Goal: Information Seeking & Learning: Stay updated

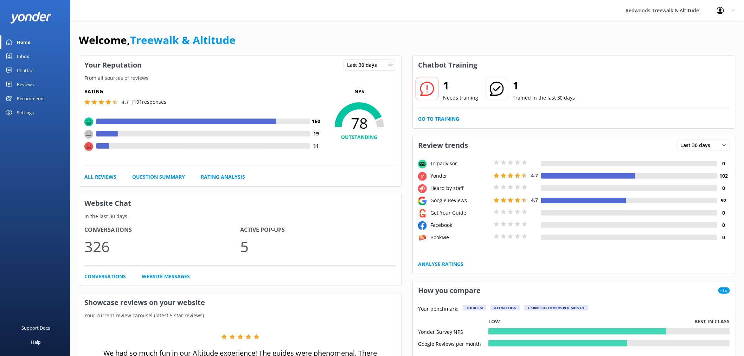
click at [26, 83] on div "Reviews" at bounding box center [25, 84] width 17 height 14
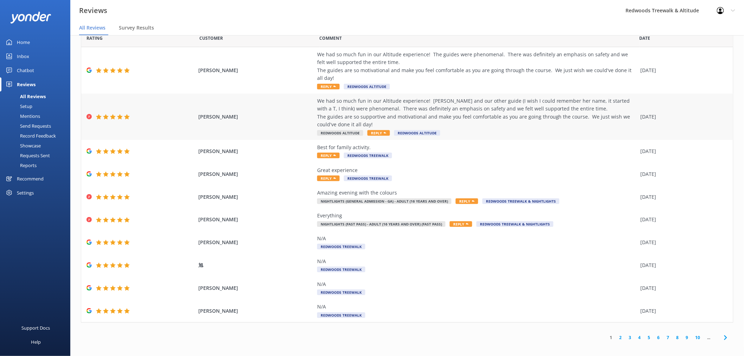
scroll to position [14, 0]
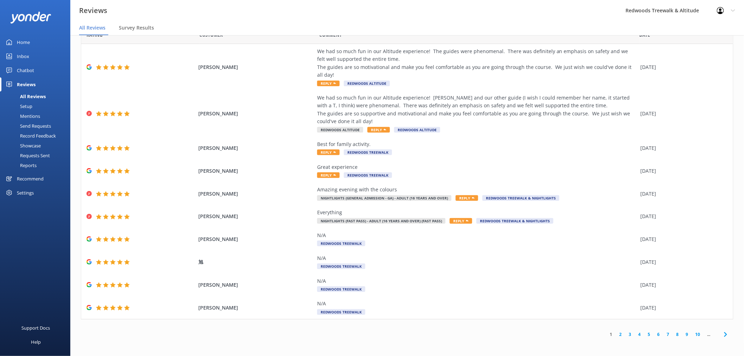
click at [616, 335] on link "2" at bounding box center [620, 334] width 9 height 7
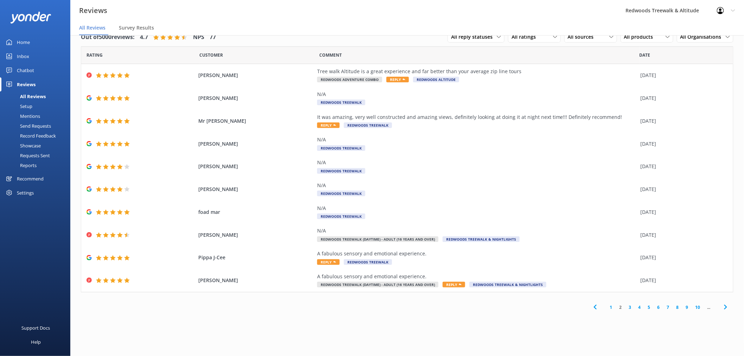
click at [607, 303] on div "1 2 3 4 5 6 7 8 9 10 ..." at bounding box center [660, 307] width 146 height 16
click at [610, 304] on link "1" at bounding box center [611, 307] width 9 height 7
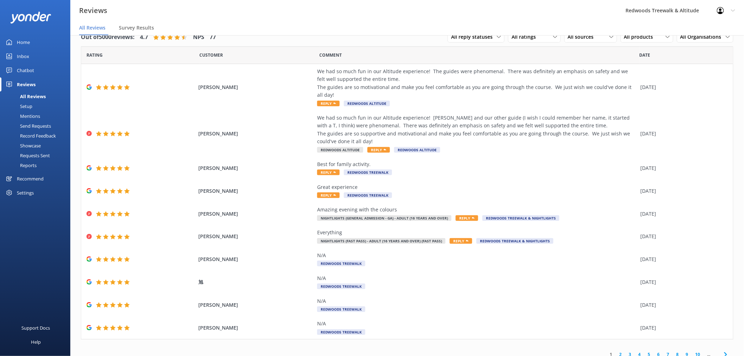
click at [37, 50] on link "Inbox" at bounding box center [35, 56] width 70 height 14
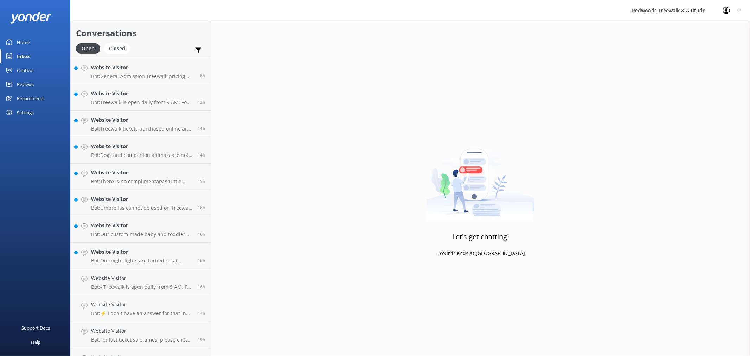
click at [32, 43] on link "Home" at bounding box center [35, 42] width 70 height 14
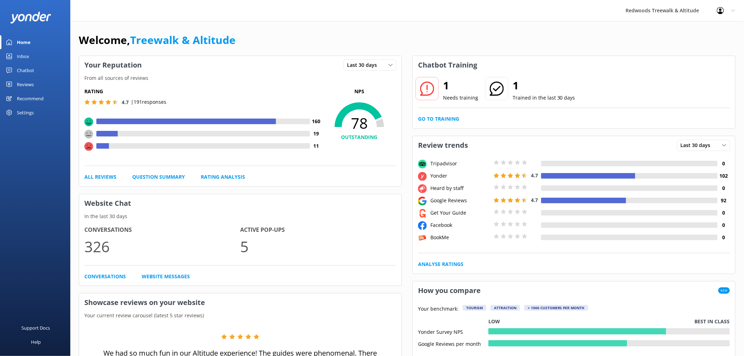
click at [38, 88] on link "Reviews" at bounding box center [35, 84] width 70 height 14
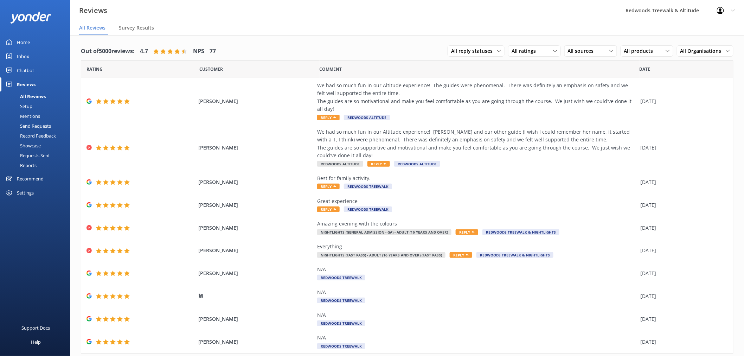
click at [30, 42] on link "Home" at bounding box center [35, 42] width 70 height 14
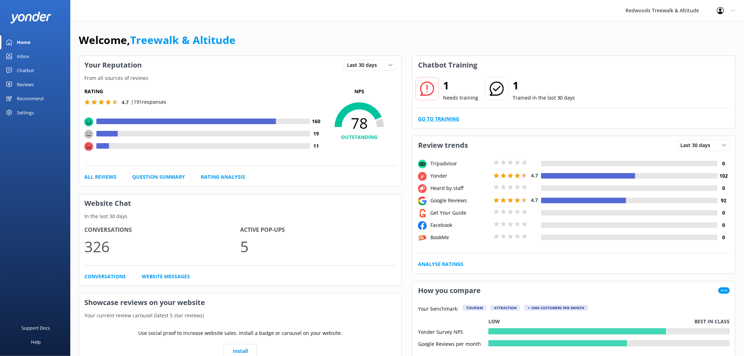
click at [443, 119] on link "Go to Training" at bounding box center [438, 119] width 41 height 8
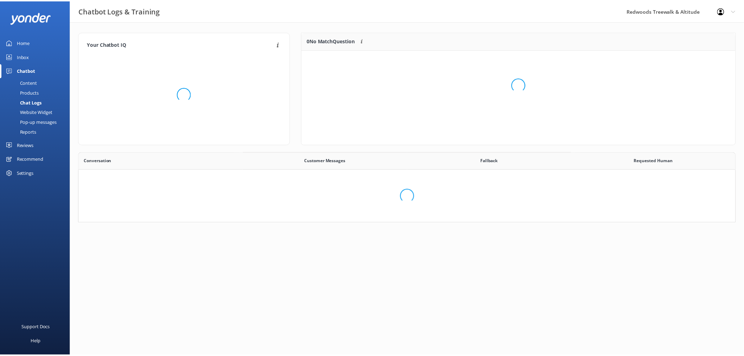
scroll to position [241, 651]
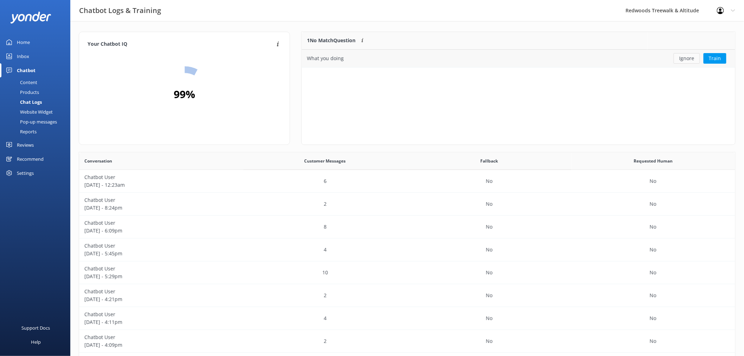
click at [678, 59] on button "Ignore" at bounding box center [687, 58] width 26 height 11
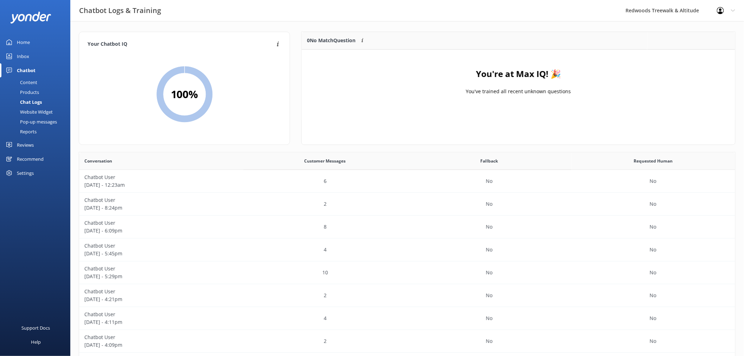
click at [34, 143] on link "Reviews" at bounding box center [35, 145] width 70 height 14
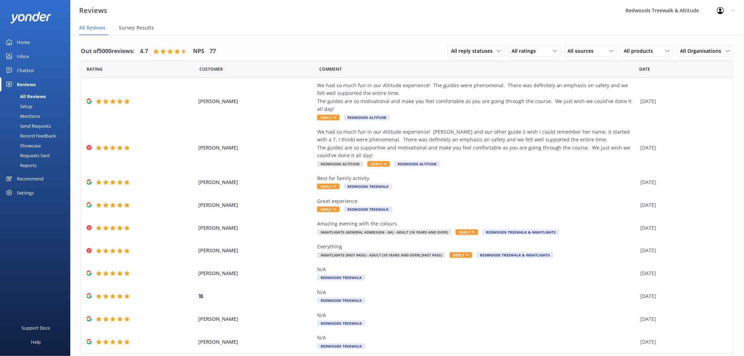
click at [45, 43] on link "Home" at bounding box center [35, 42] width 70 height 14
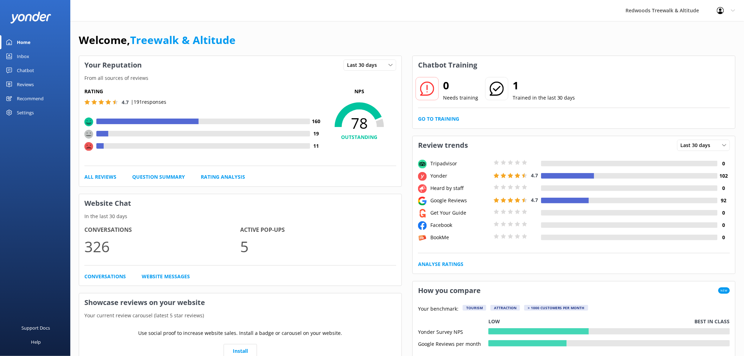
click at [39, 54] on link "Inbox" at bounding box center [35, 56] width 70 height 14
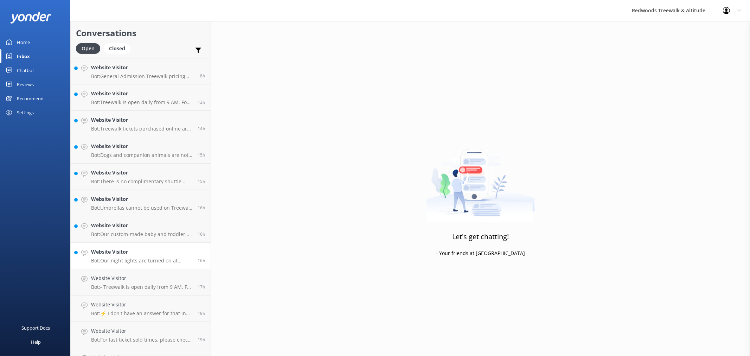
click at [127, 246] on link "Website Visitor Bot: Our night lights are turned on at sunset, and the night wa…" at bounding box center [141, 256] width 140 height 26
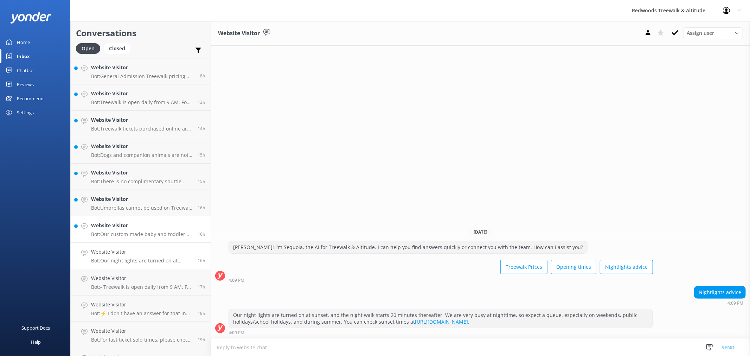
click at [136, 230] on div "Website Visitor Bot: Our custom-made baby and toddler strollers are available o…" at bounding box center [141, 229] width 101 height 15
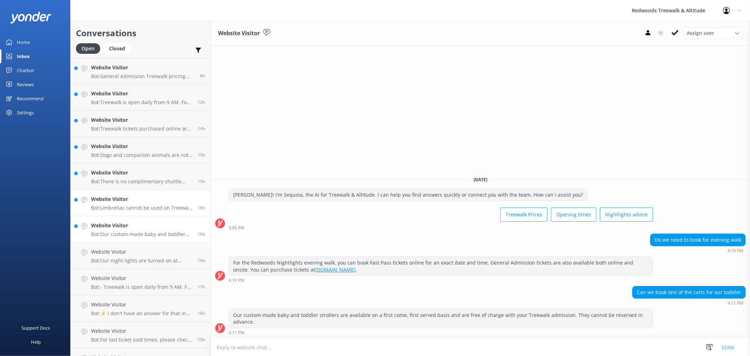
click at [139, 209] on p "Bot: Umbrellas cannot be used on Treewalk or Altitude due to the narrow bridges…" at bounding box center [141, 208] width 101 height 6
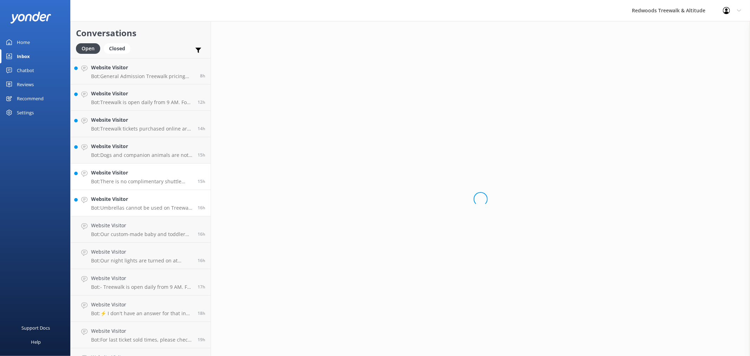
click at [142, 180] on p "Bot: There is no complimentary shuttle service offered to or from the Treewalk.…" at bounding box center [141, 181] width 101 height 6
click at [142, 153] on p "Bot: Dogs and companion animals are not permitted on the Treewalk or Altitude d…" at bounding box center [141, 155] width 101 height 6
click at [140, 132] on link "Website Visitor Bot: Treewalk tickets purchased online are valid for first use …" at bounding box center [141, 124] width 140 height 26
click at [139, 111] on link "Website Visitor Bot: Treewalk tickets purchased online are valid for first use …" at bounding box center [141, 124] width 140 height 26
click at [139, 78] on p "Bot: General Admission Treewalk pricing starts at $42 for adults (16+ years) an…" at bounding box center [143, 76] width 104 height 6
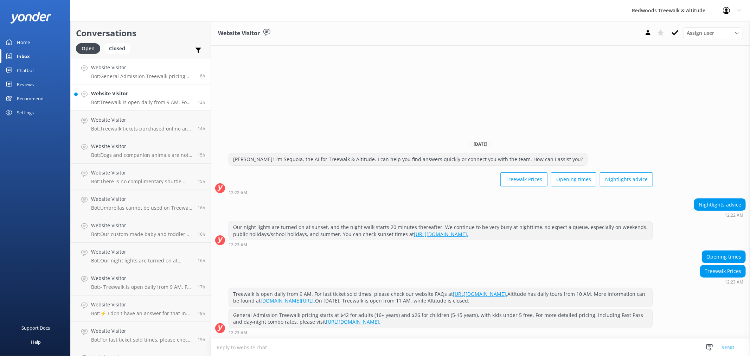
click at [136, 87] on link "Website Visitor Bot: Treewalk is open daily from 9 AM. For last ticket sold tim…" at bounding box center [141, 97] width 140 height 26
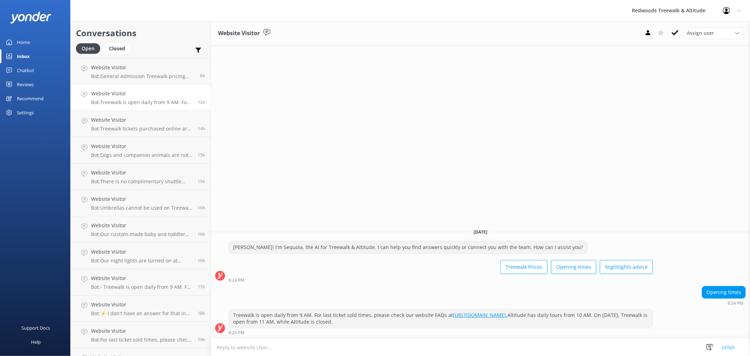
click at [37, 38] on link "Home" at bounding box center [35, 42] width 70 height 14
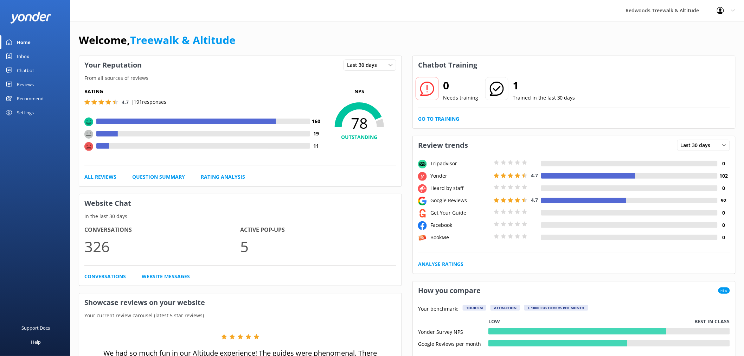
click at [18, 80] on div "Reviews" at bounding box center [25, 84] width 17 height 14
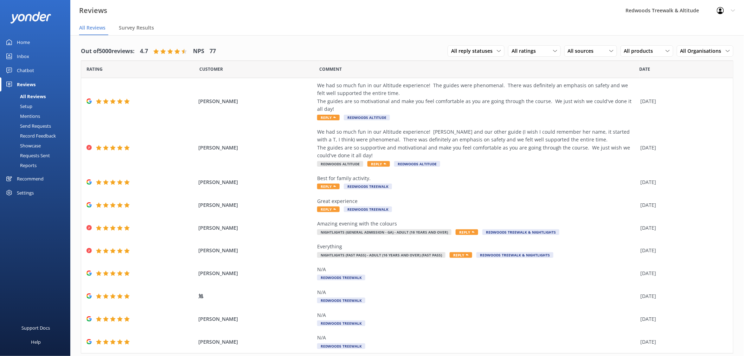
click at [26, 60] on div "Inbox" at bounding box center [23, 56] width 12 height 14
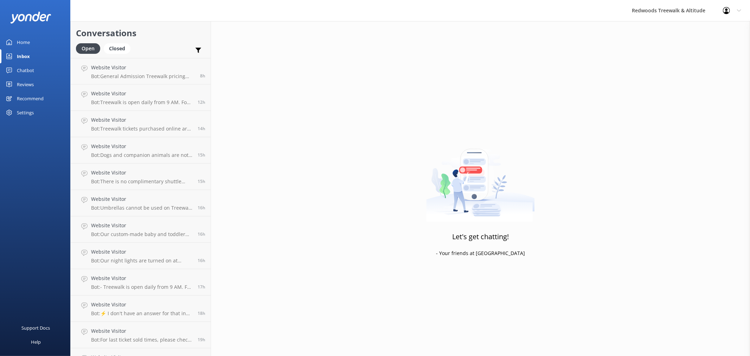
click at [27, 82] on div "Reviews" at bounding box center [25, 84] width 17 height 14
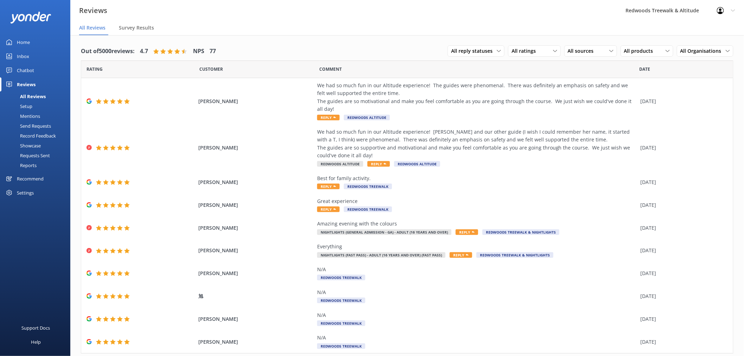
click at [46, 54] on link "Inbox" at bounding box center [35, 56] width 70 height 14
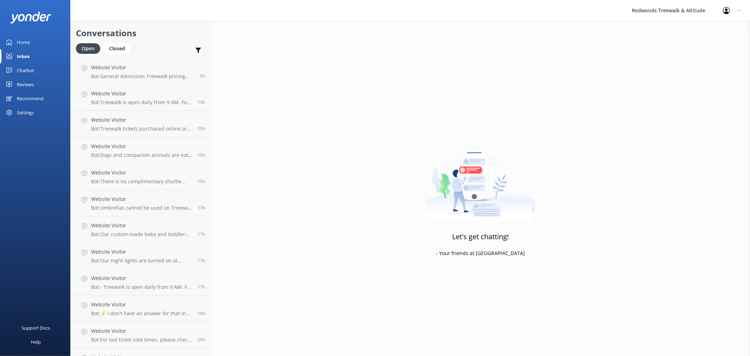
click at [39, 32] on div at bounding box center [35, 17] width 70 height 35
click at [36, 38] on link "Home" at bounding box center [35, 42] width 70 height 14
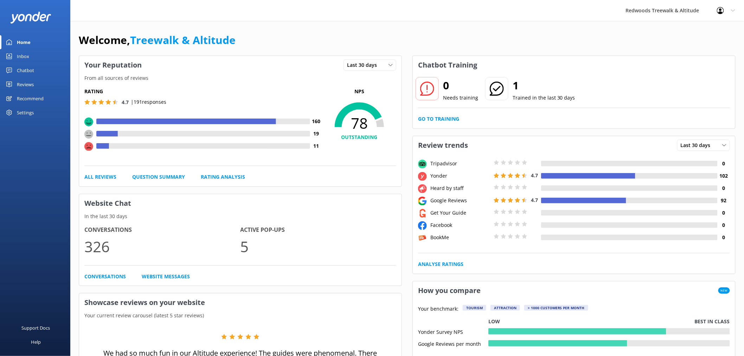
click at [32, 83] on div "Reviews" at bounding box center [25, 84] width 17 height 14
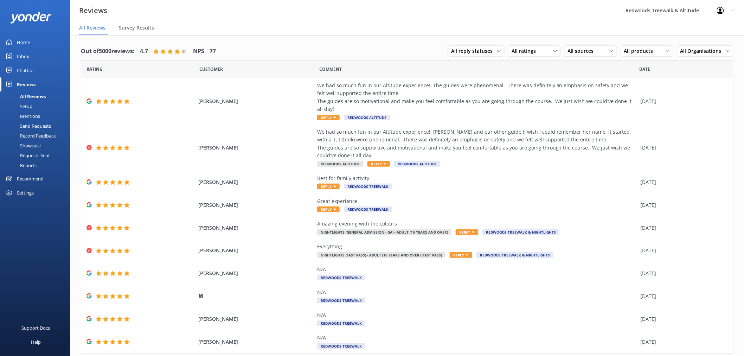
click at [29, 57] on link "Inbox" at bounding box center [35, 56] width 70 height 14
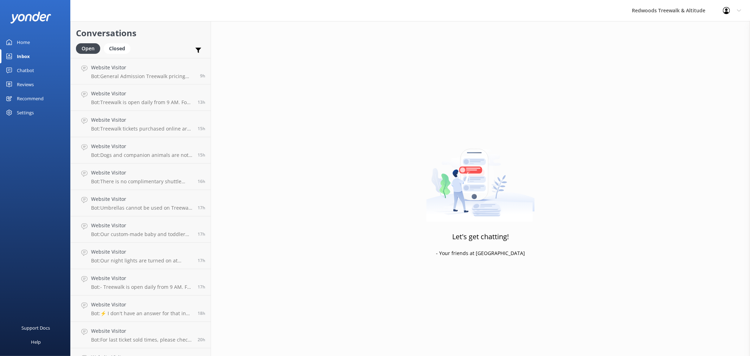
click at [32, 42] on link "Home" at bounding box center [35, 42] width 70 height 14
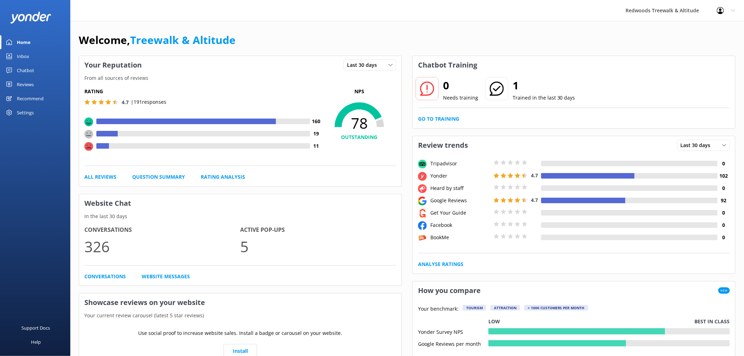
click at [33, 82] on div "Reviews" at bounding box center [25, 84] width 17 height 14
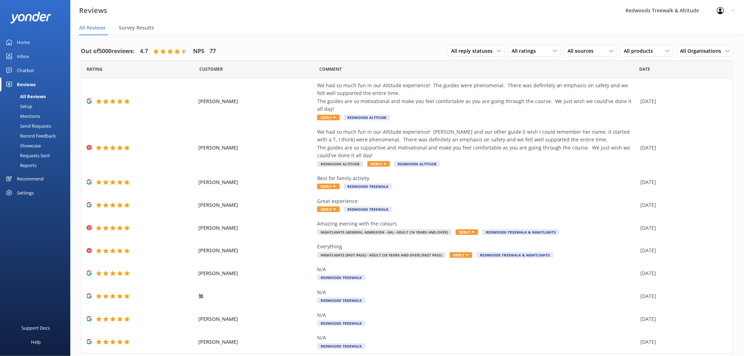
click at [31, 38] on link "Home" at bounding box center [35, 42] width 70 height 14
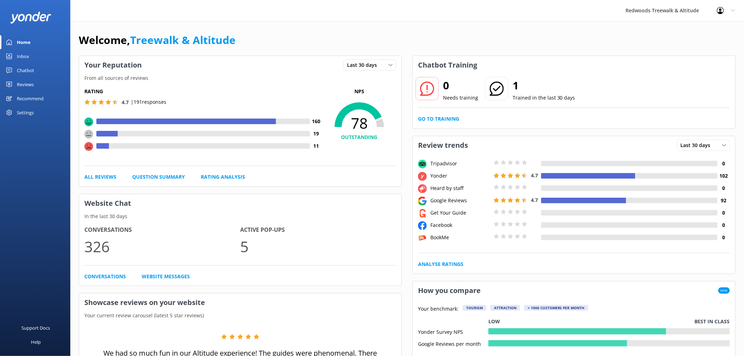
click at [41, 82] on link "Reviews" at bounding box center [35, 84] width 70 height 14
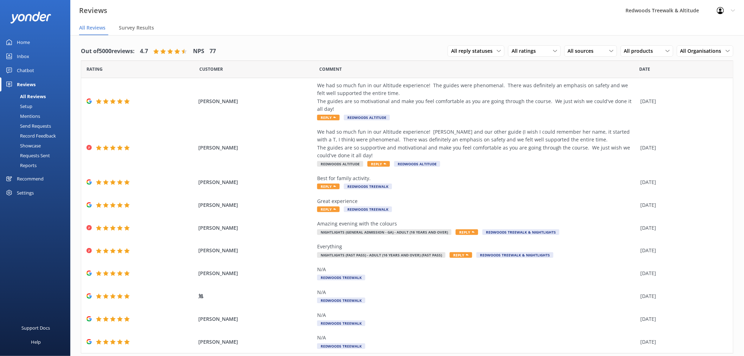
click at [39, 40] on link "Home" at bounding box center [35, 42] width 70 height 14
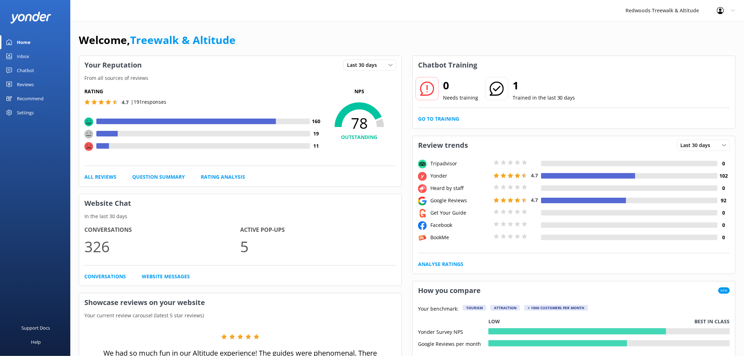
click at [38, 82] on link "Reviews" at bounding box center [35, 84] width 70 height 14
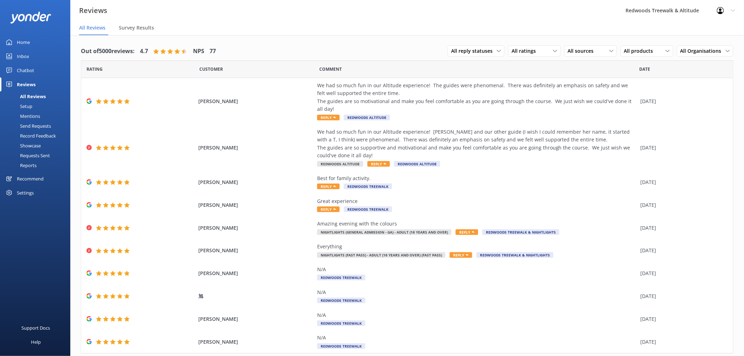
click at [31, 38] on link "Home" at bounding box center [35, 42] width 70 height 14
